Goal: Book appointment/travel/reservation

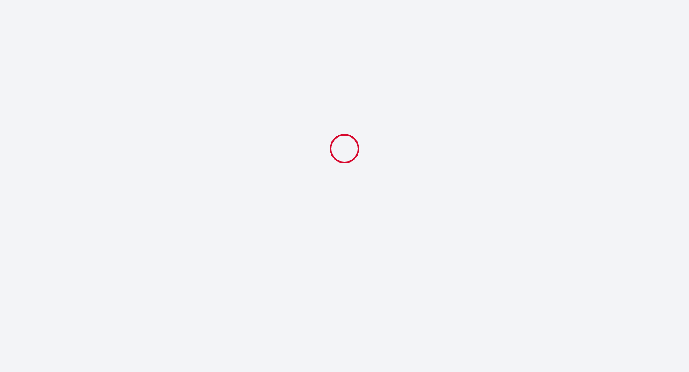
select select
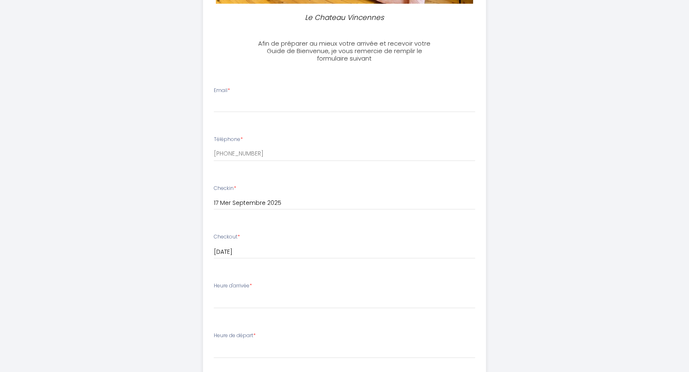
scroll to position [254, 0]
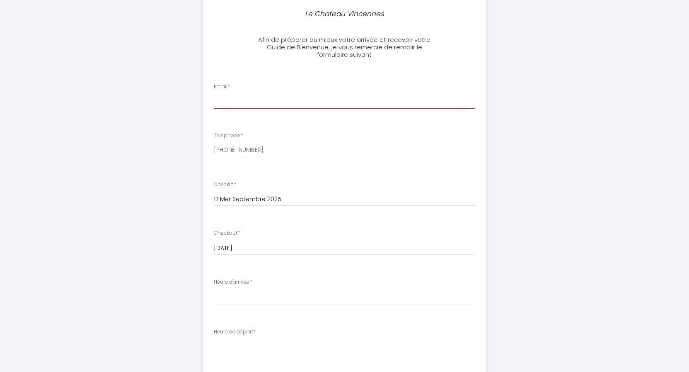
click at [281, 107] on input "Email *" at bounding box center [345, 101] width 262 height 15
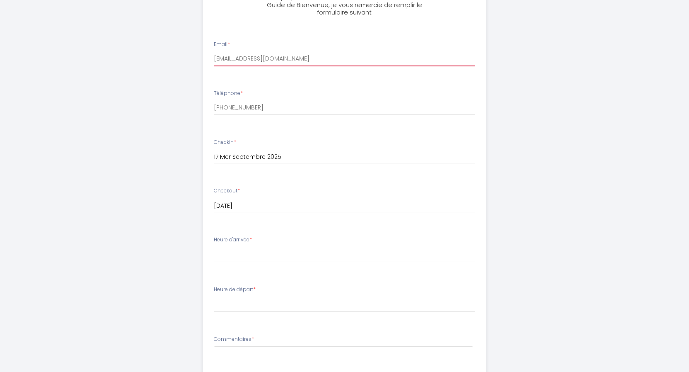
scroll to position [338, 0]
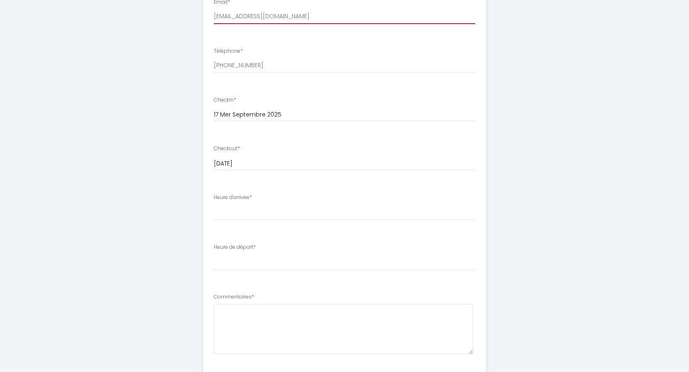
type input "[EMAIL_ADDRESS][DOMAIN_NAME]"
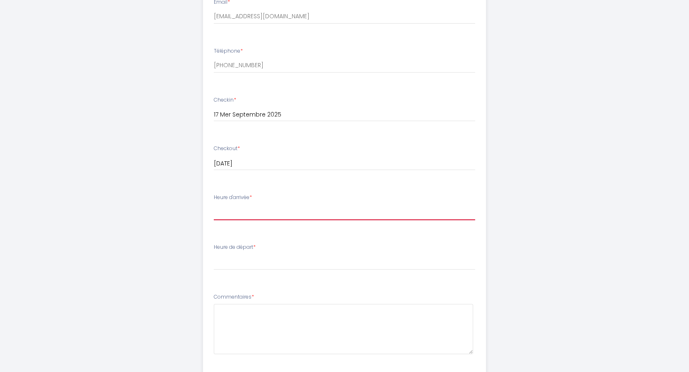
click at [214, 204] on select "16:00 16:30 17:00 17:30 18:00 18:30 19:00 19:30 20:00" at bounding box center [345, 212] width 262 height 16
select select "18:30"
click option "18:30" at bounding box center [0, 0] width 0 height 0
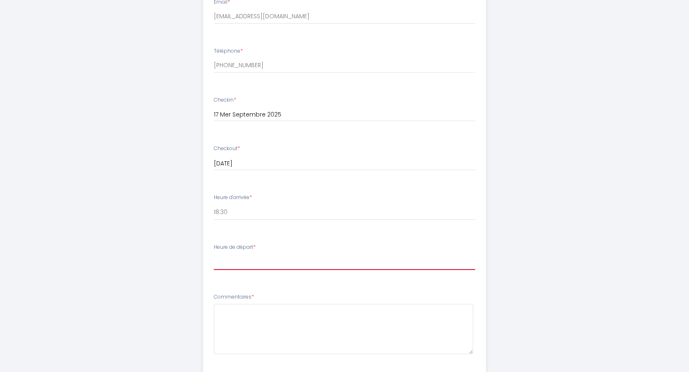
click at [214, 254] on select "00:00 00:30 01:00 01:30 02:00 02:30 03:00 03:30 04:00 04:30 05:00 05:30 06:00 0…" at bounding box center [345, 262] width 262 height 16
select select "10:00"
click option "10:00" at bounding box center [0, 0] width 0 height 0
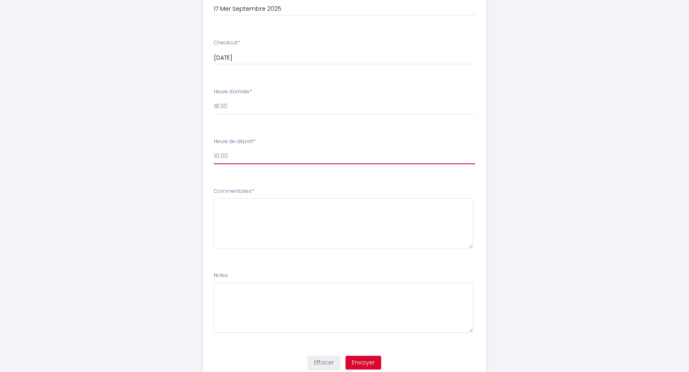
scroll to position [465, 0]
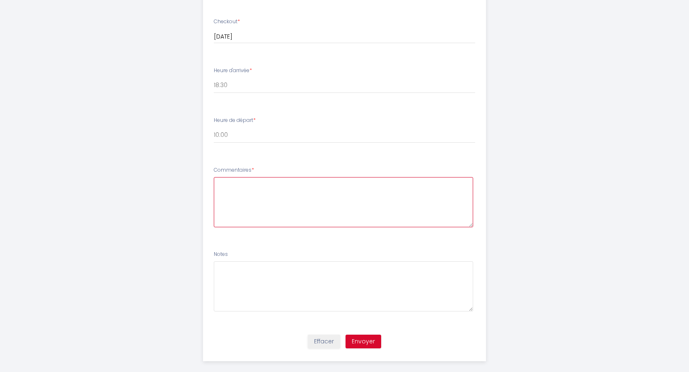
click at [295, 191] on textarea at bounding box center [344, 202] width 260 height 50
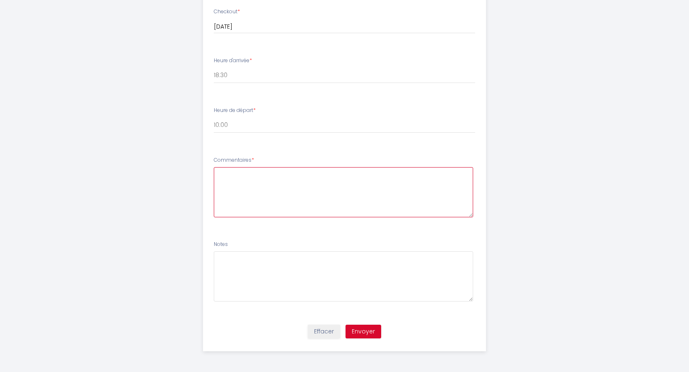
scroll to position [489, 0]
click at [220, 167] on textarea "Petite question : est-ce que quelqu'un m'accueillera ou bien dois-je retirer la…" at bounding box center [344, 192] width 260 height 50
click at [335, 185] on textarea "Bonjour, Petite question : est-ce que quelqu'un m'accueillera ou bien dois-je r…" at bounding box center [344, 192] width 260 height 50
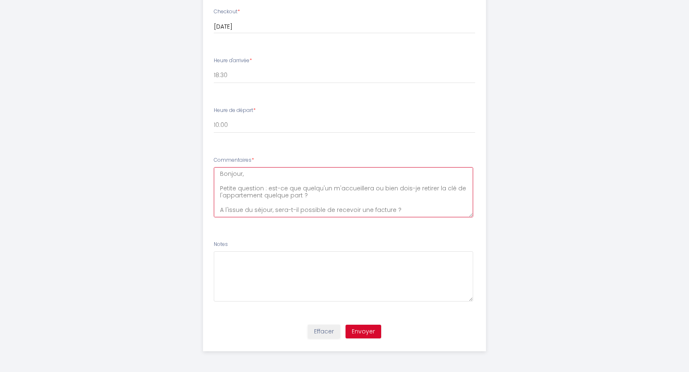
type textarea "Bonjour, Petite question : est-ce que quelqu'un m'accueillera ou bien dois-je r…"
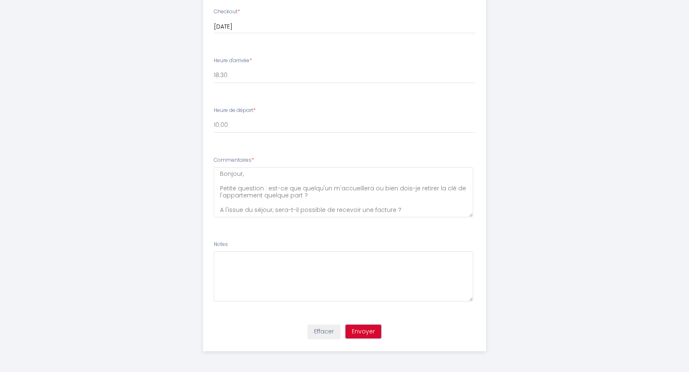
click at [363, 334] on button "Envoyer" at bounding box center [364, 332] width 36 height 14
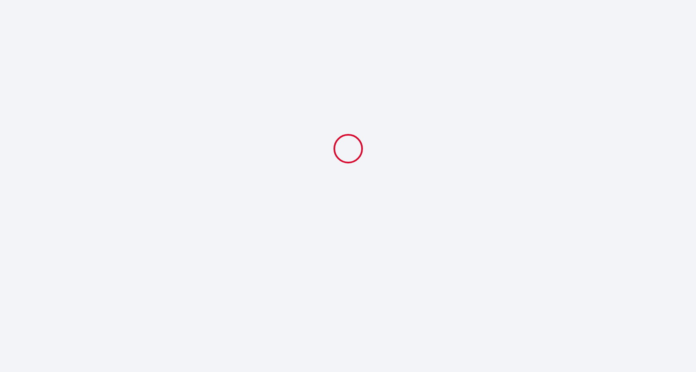
select select "18:30"
select select "10:00"
